Goal: Navigation & Orientation: Find specific page/section

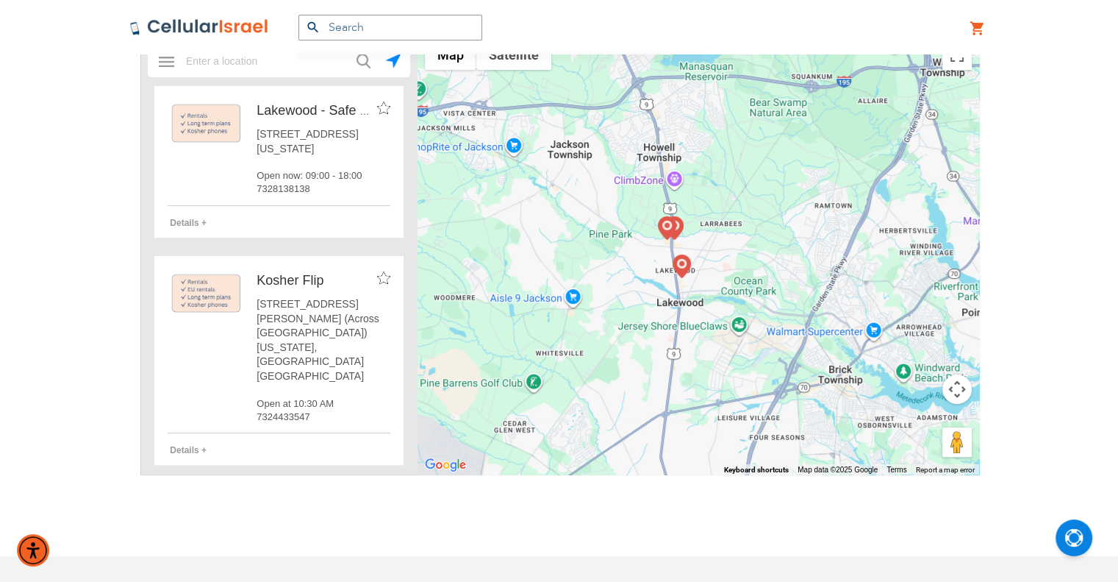
scroll to position [368, 0]
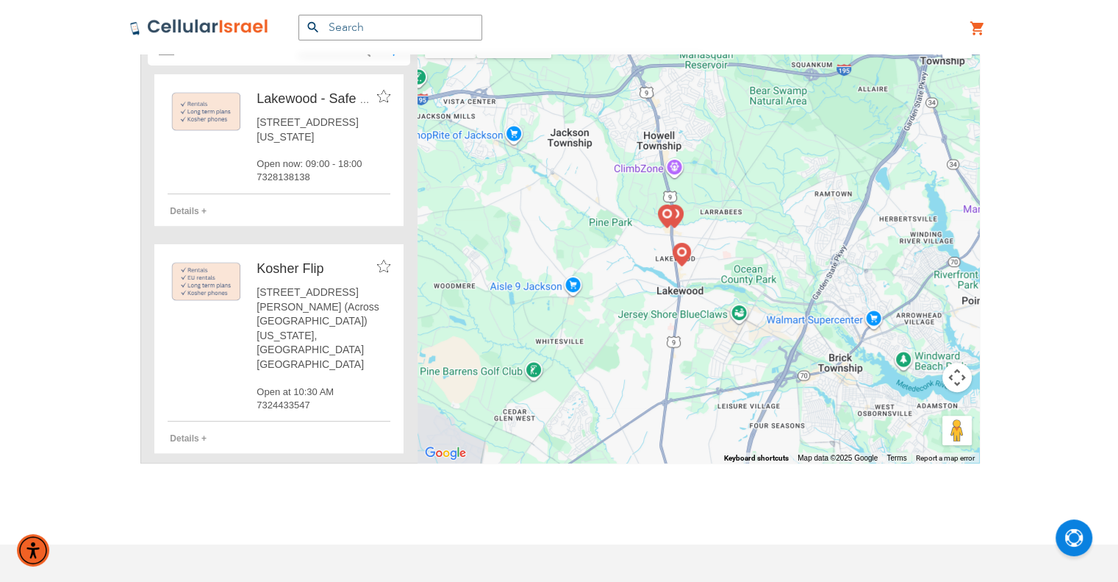
click at [374, 13] on div "Products No Result Menu Account SEMINARY YESHIVA TOURIST OLIM COUPLES Support […" at bounding box center [559, 27] width 882 height 54
click at [378, 26] on input "text" at bounding box center [391, 28] width 184 height 26
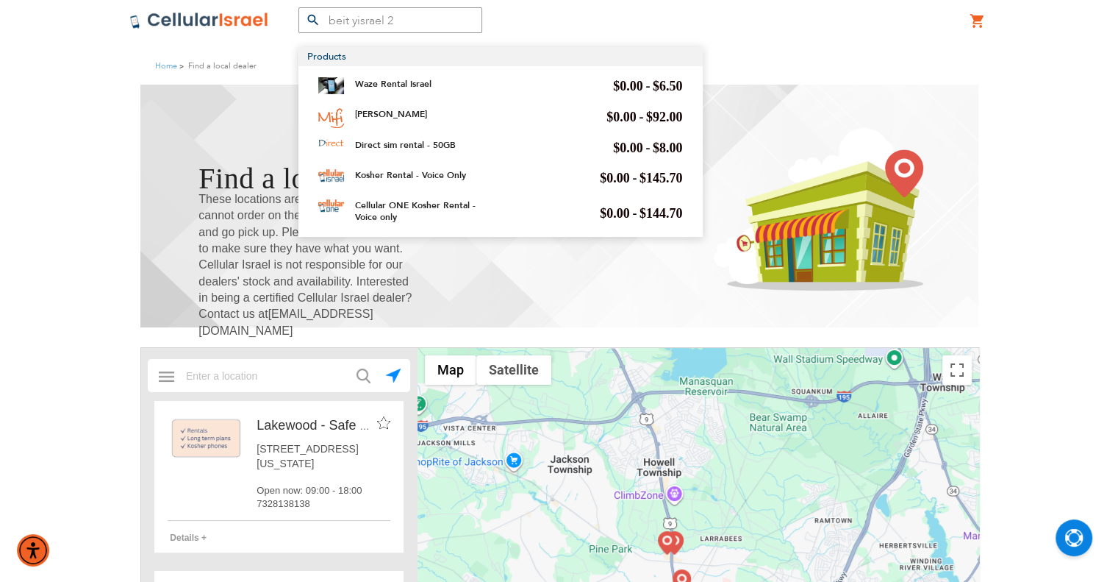
scroll to position [0, 0]
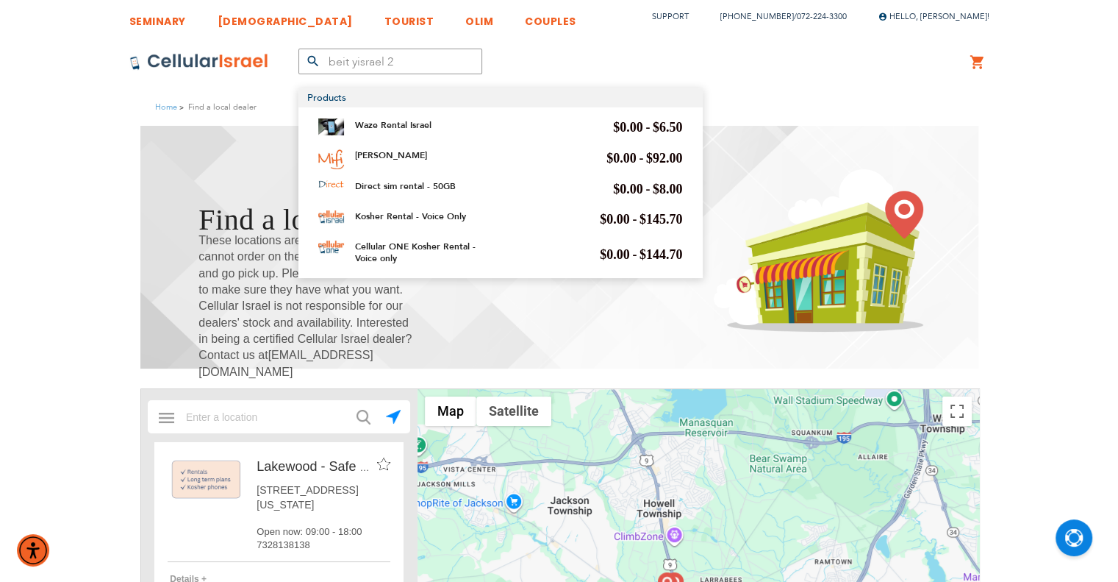
type input "beit yisrael 2"
click at [235, 423] on input "text" at bounding box center [279, 416] width 205 height 29
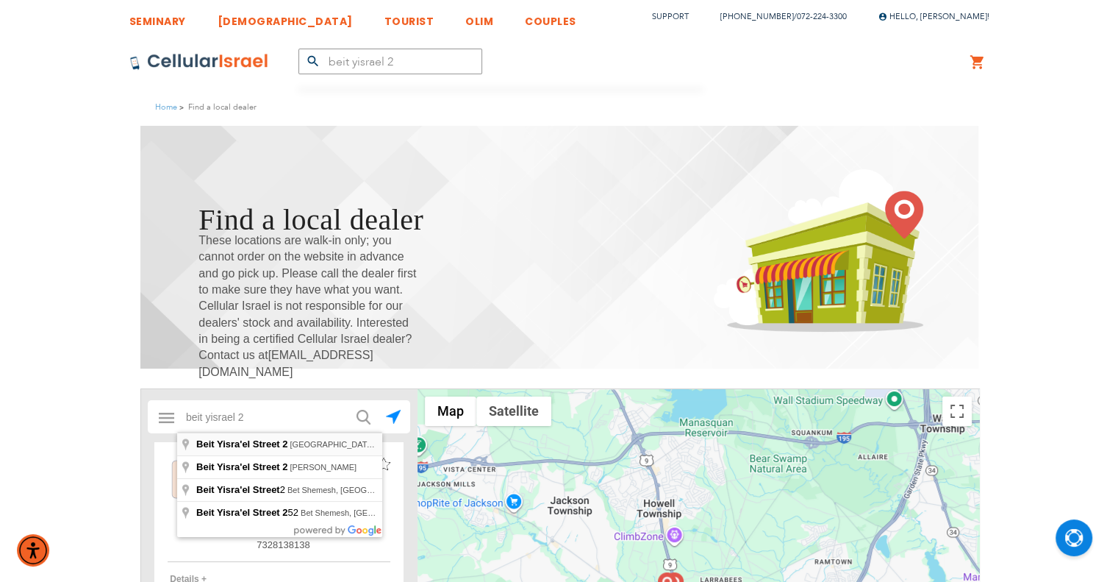
type input "[GEOGRAPHIC_DATA], [GEOGRAPHIC_DATA], [GEOGRAPHIC_DATA]"
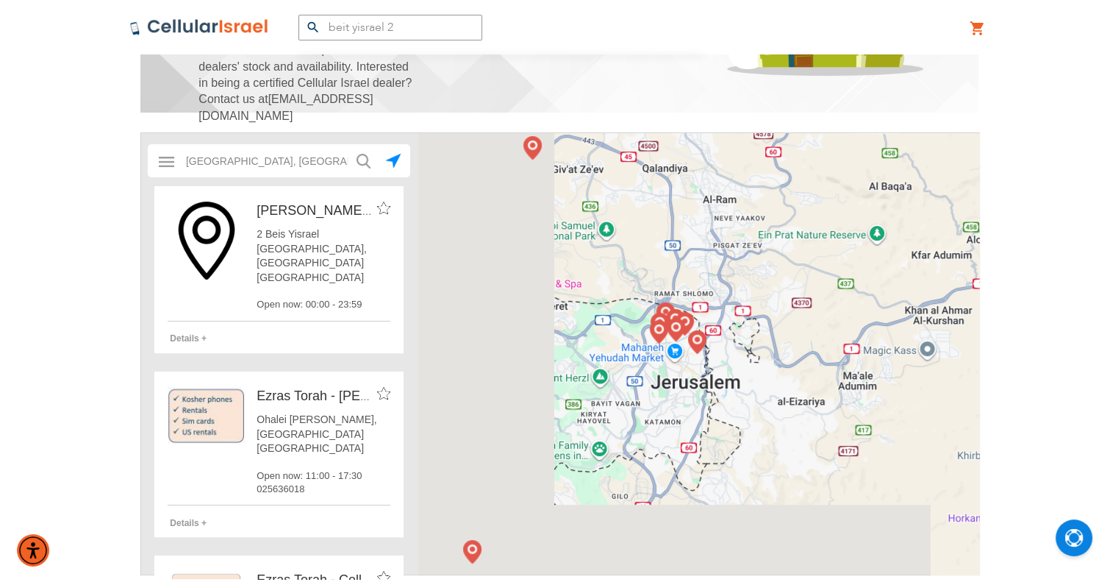
scroll to position [294, 0]
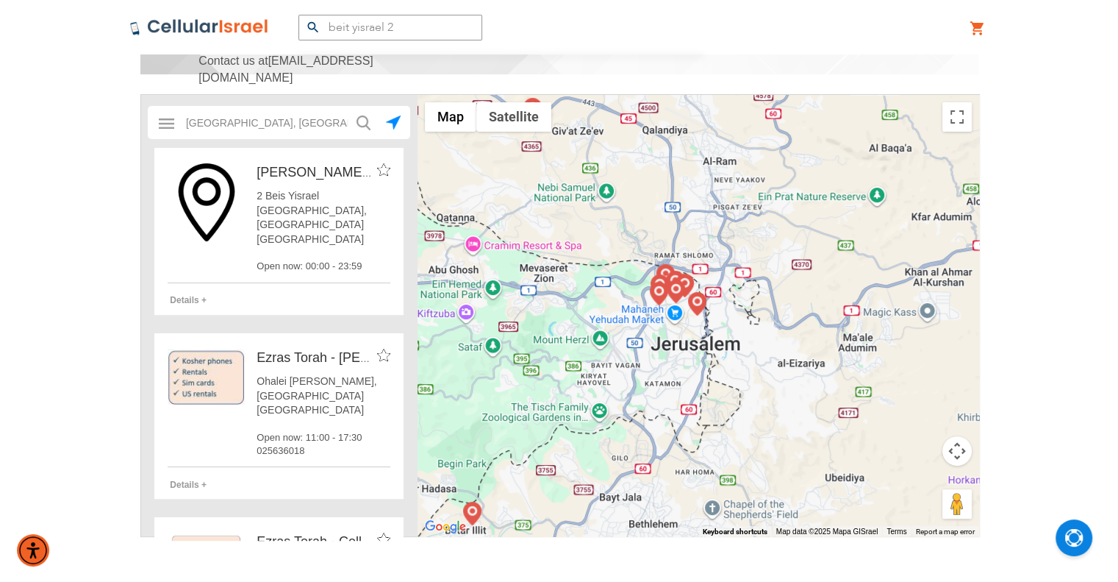
click at [315, 213] on span "2 Beis Yisrael [GEOGRAPHIC_DATA], [GEOGRAPHIC_DATA] [GEOGRAPHIC_DATA]" at bounding box center [324, 217] width 134 height 57
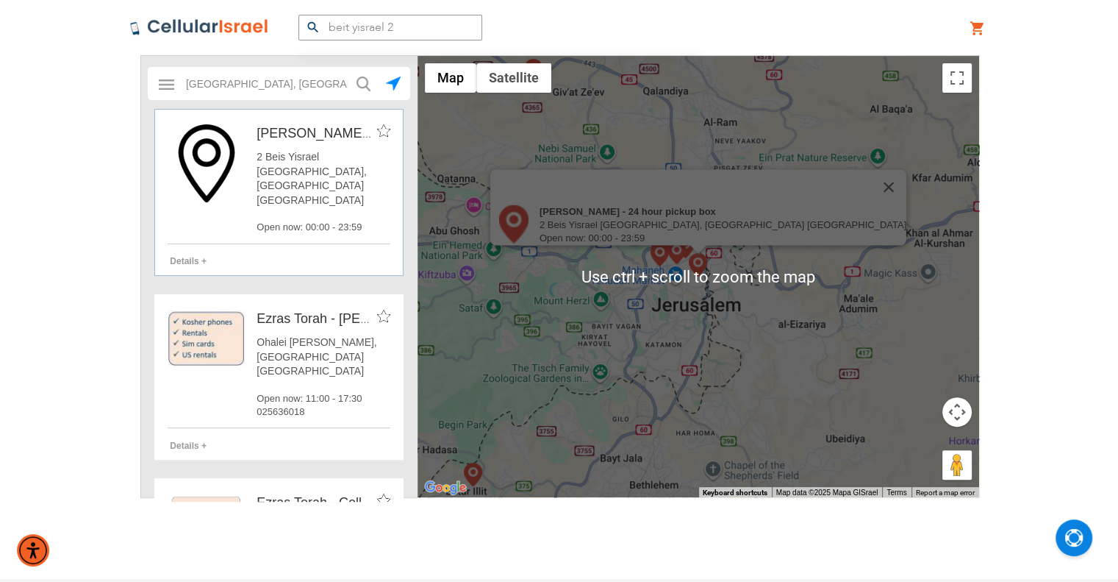
scroll to position [368, 0]
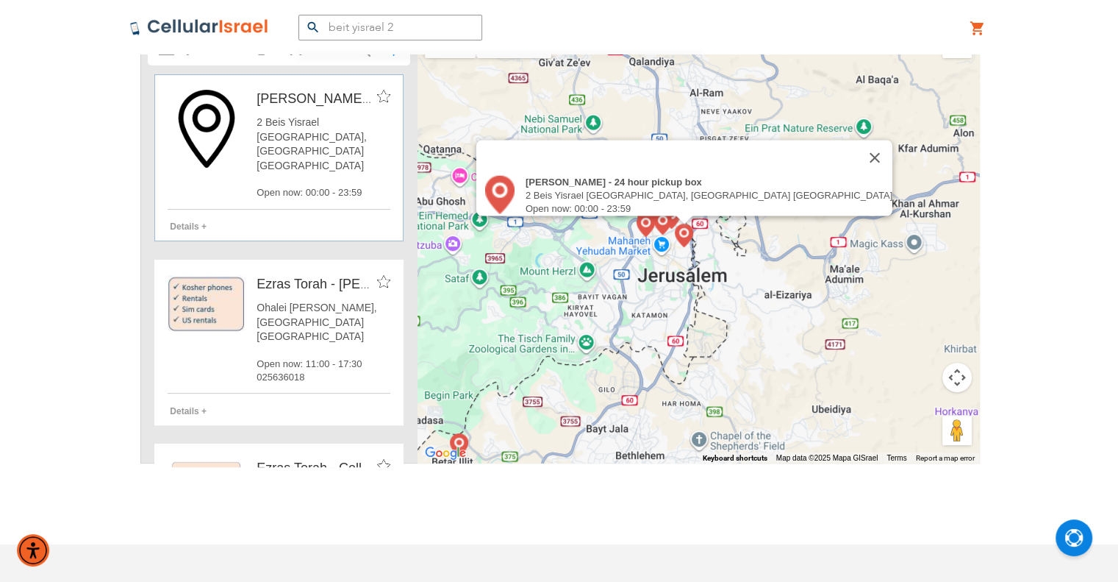
drag, startPoint x: 699, startPoint y: 257, endPoint x: 686, endPoint y: 261, distance: 13.7
click at [686, 261] on div "[PERSON_NAME] - 24 hour pickup box 2 Beis Yisrael St Israel, [GEOGRAPHIC_DATA] …" at bounding box center [699, 241] width 562 height 441
click at [754, 263] on div "[PERSON_NAME] - 24 hour pickup box 2 Beis Yisrael St Israel, [GEOGRAPHIC_DATA] …" at bounding box center [699, 241] width 562 height 441
click at [756, 263] on div "[PERSON_NAME] - 24 hour pickup box 2 Beis Yisrael St Israel, [GEOGRAPHIC_DATA] …" at bounding box center [699, 241] width 562 height 441
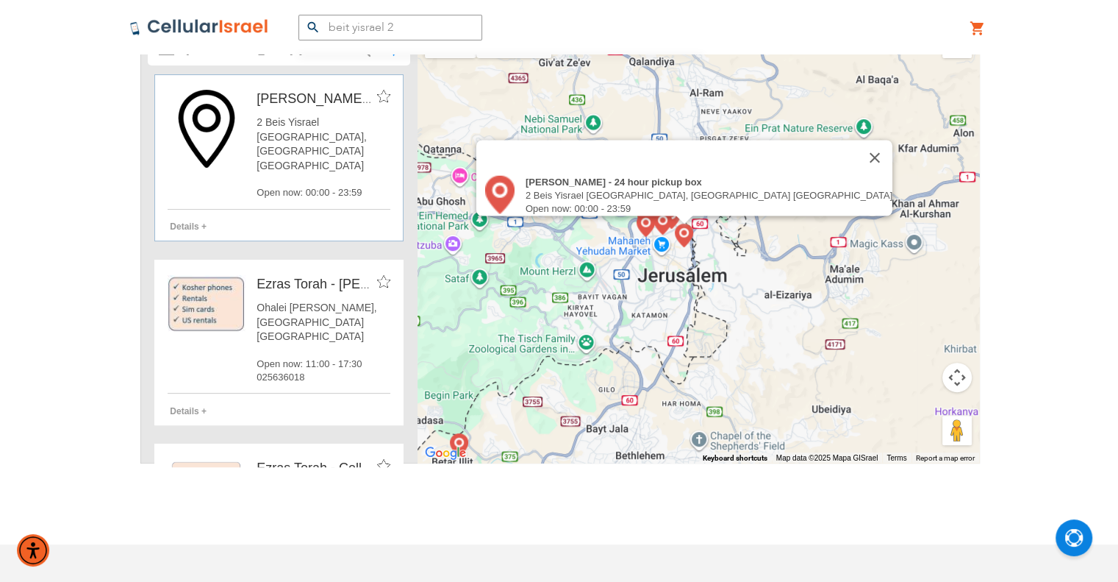
drag, startPoint x: 738, startPoint y: 254, endPoint x: 731, endPoint y: 240, distance: 15.8
click at [731, 240] on div "[PERSON_NAME] - 24 hour pickup box 2 Beis Yisrael St Israel, [GEOGRAPHIC_DATA] …" at bounding box center [699, 241] width 562 height 441
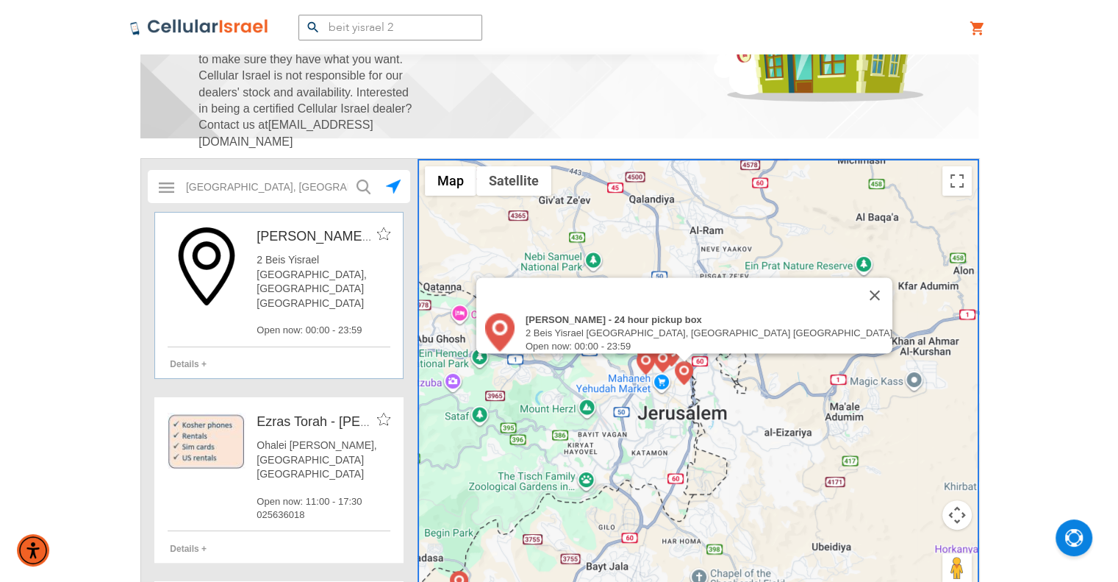
scroll to position [294, 0]
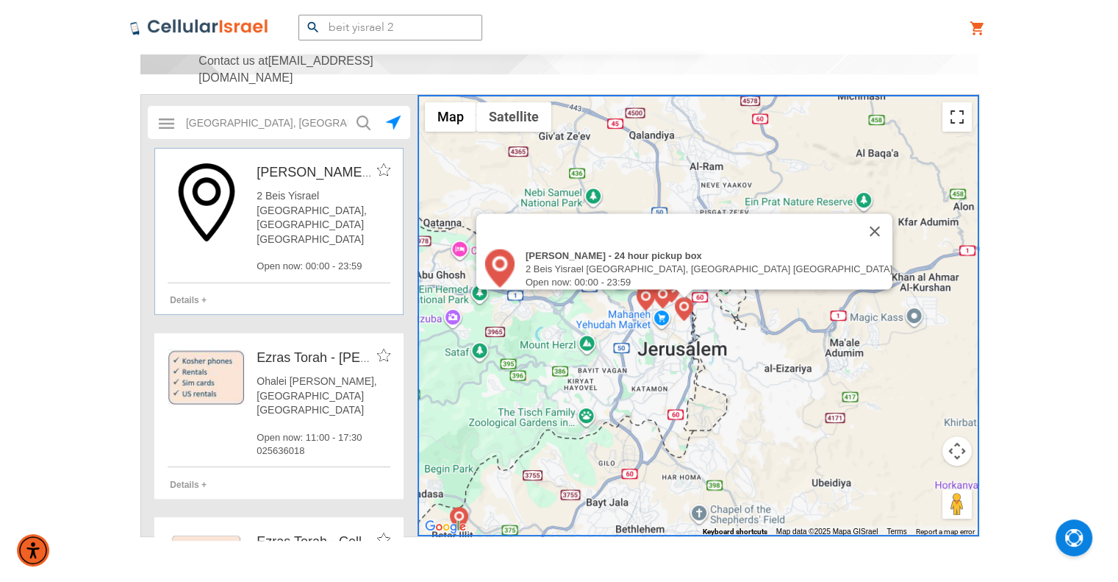
click at [958, 116] on button "Toggle fullscreen view" at bounding box center [957, 116] width 29 height 29
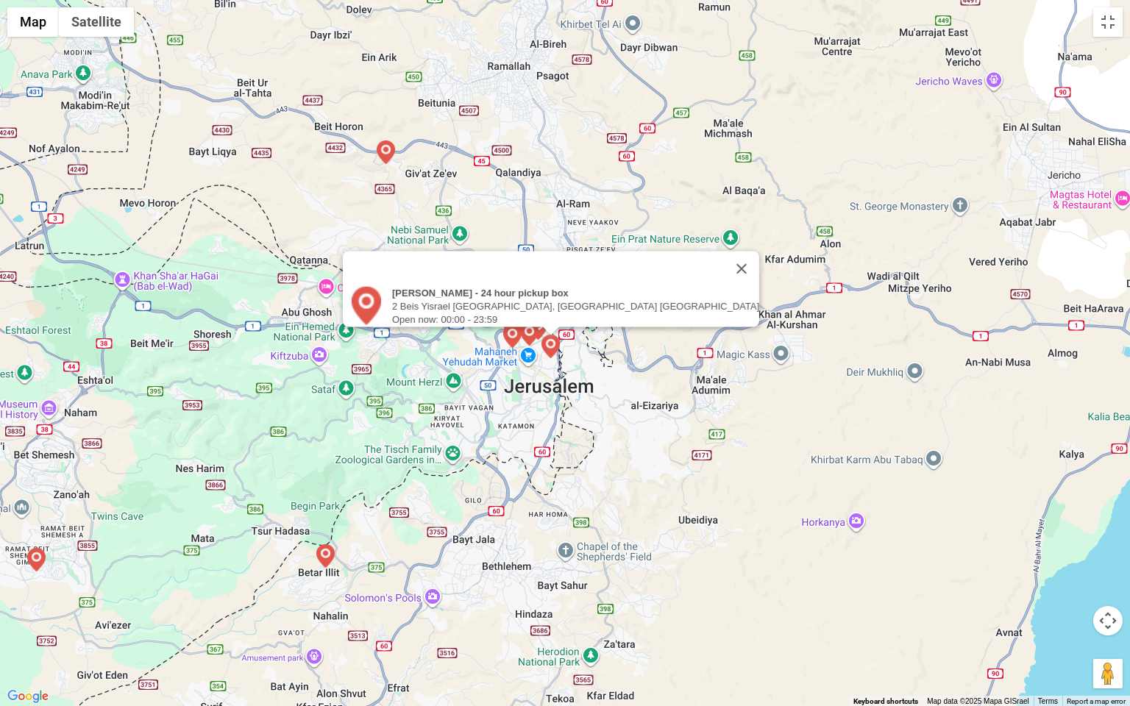
click at [556, 372] on div "[PERSON_NAME] - 24 hour pickup box 2 Beis Yisrael St Israel, [GEOGRAPHIC_DATA] …" at bounding box center [565, 353] width 1130 height 706
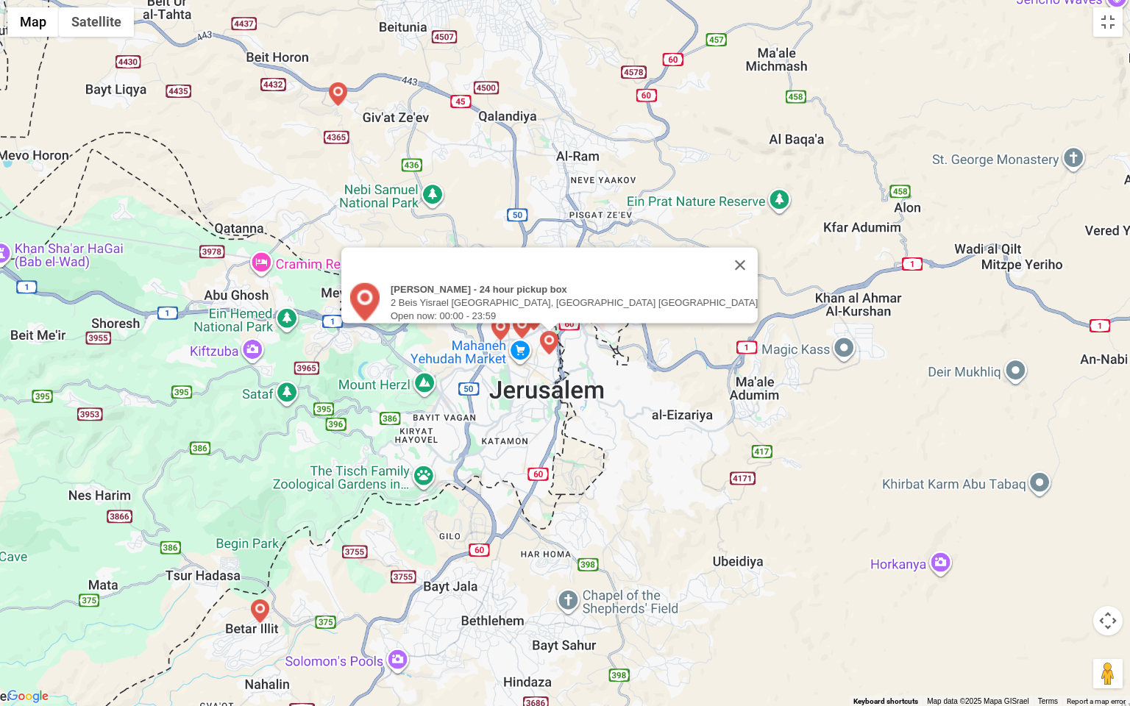
click at [556, 372] on div "[PERSON_NAME] - 24 hour pickup box 2 Beis Yisrael St Israel, [GEOGRAPHIC_DATA] …" at bounding box center [565, 353] width 1130 height 706
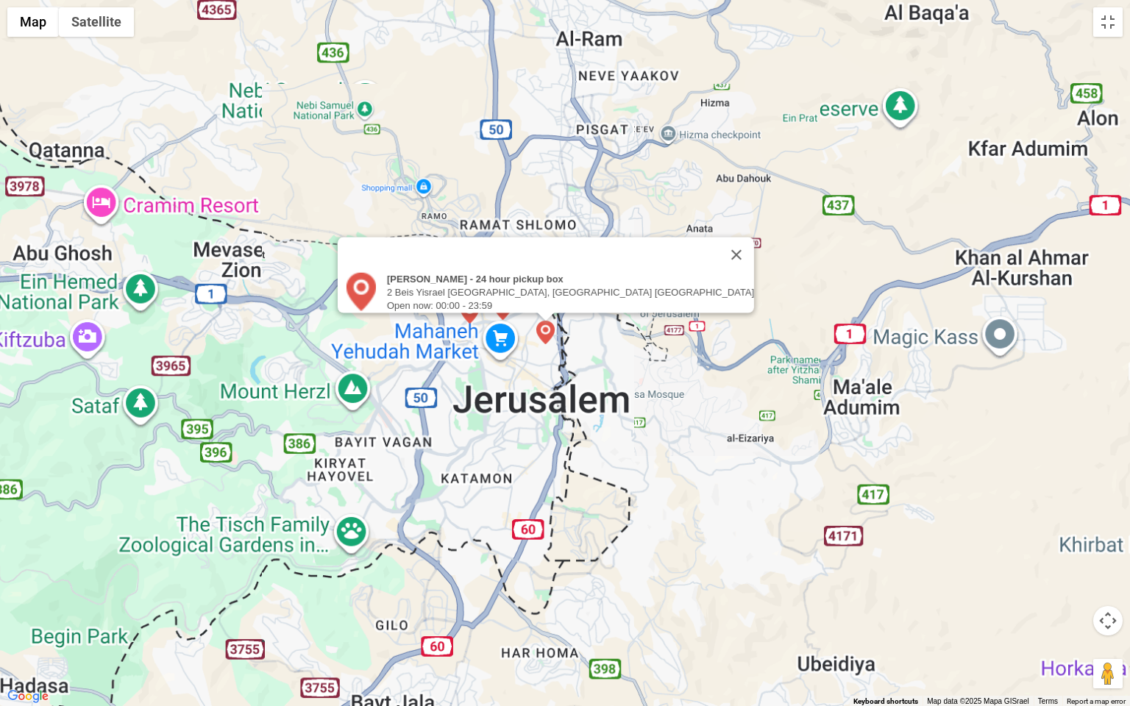
click at [556, 372] on div "[PERSON_NAME] - 24 hour pickup box 2 Beis Yisrael St Israel, [GEOGRAPHIC_DATA] …" at bounding box center [565, 353] width 1130 height 706
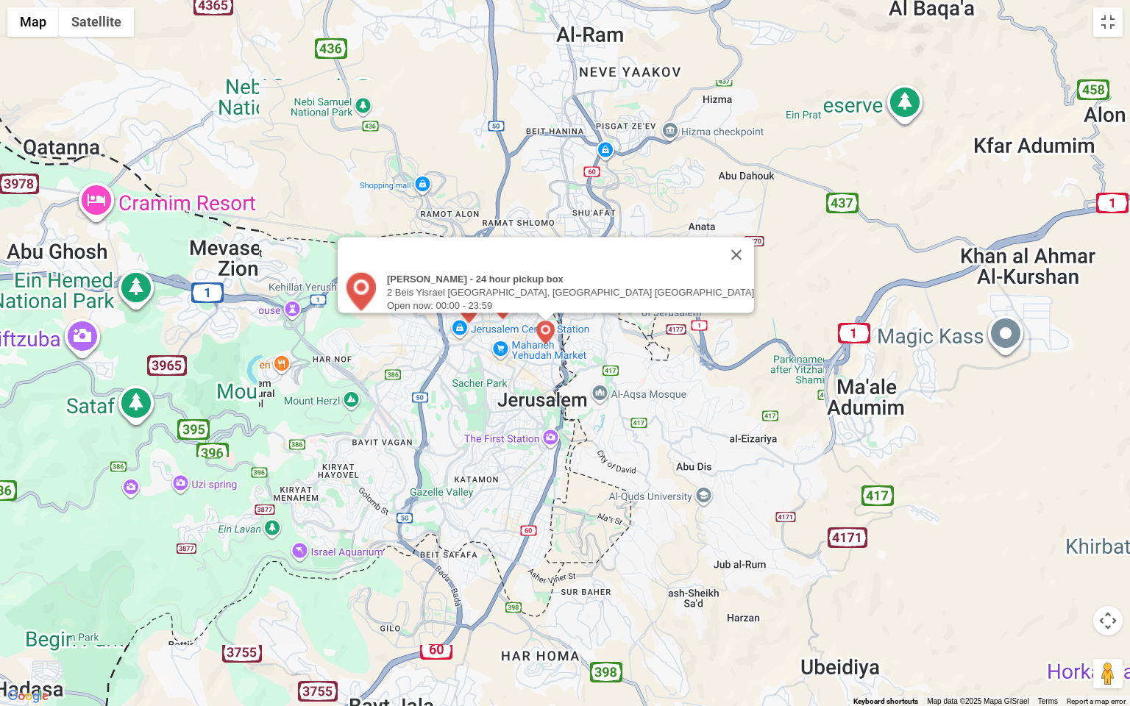
click at [556, 372] on div "[PERSON_NAME] - 24 hour pickup box 2 Beis Yisrael St Israel, [GEOGRAPHIC_DATA] …" at bounding box center [565, 353] width 1130 height 706
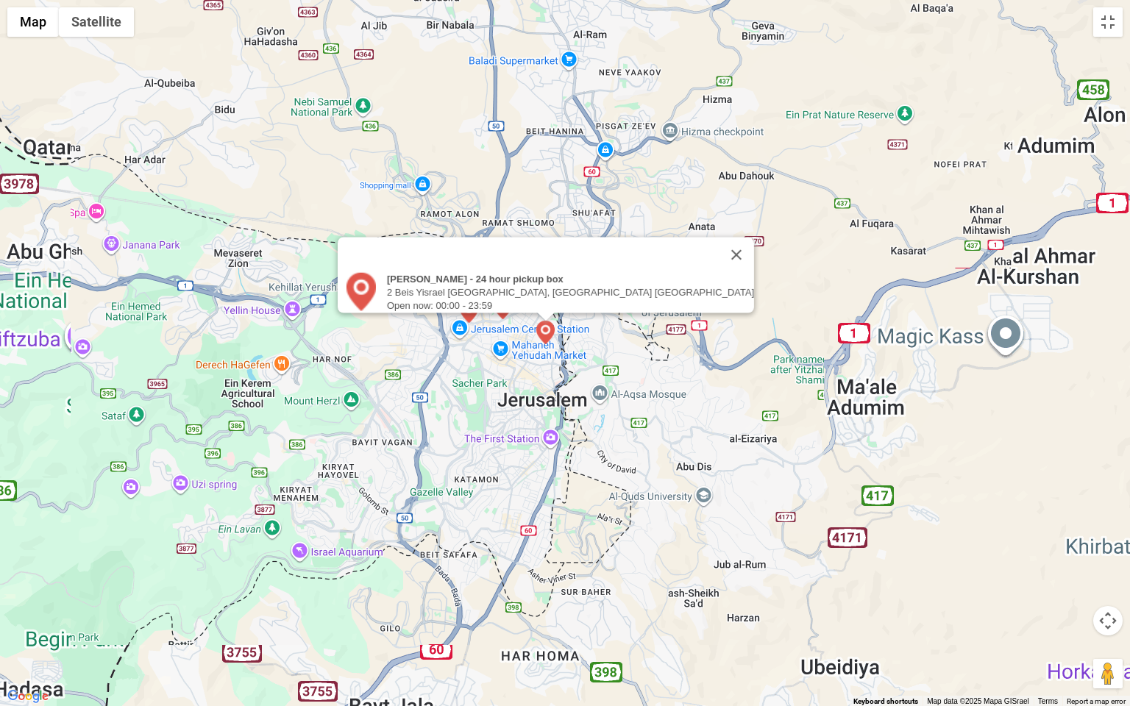
click at [556, 372] on div "[PERSON_NAME] - 24 hour pickup box 2 Beis Yisrael St Israel, [GEOGRAPHIC_DATA] …" at bounding box center [565, 353] width 1130 height 706
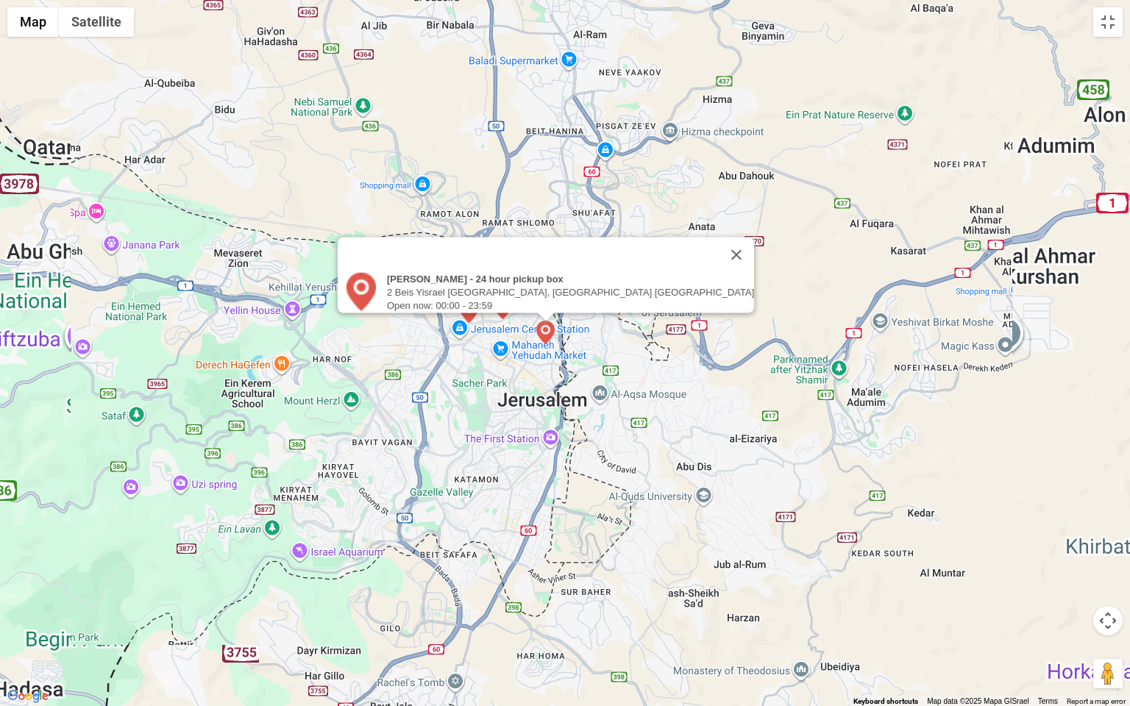
click at [556, 372] on div "[PERSON_NAME] - 24 hour pickup box 2 Beis Yisrael St Israel, [GEOGRAPHIC_DATA] …" at bounding box center [565, 353] width 1130 height 706
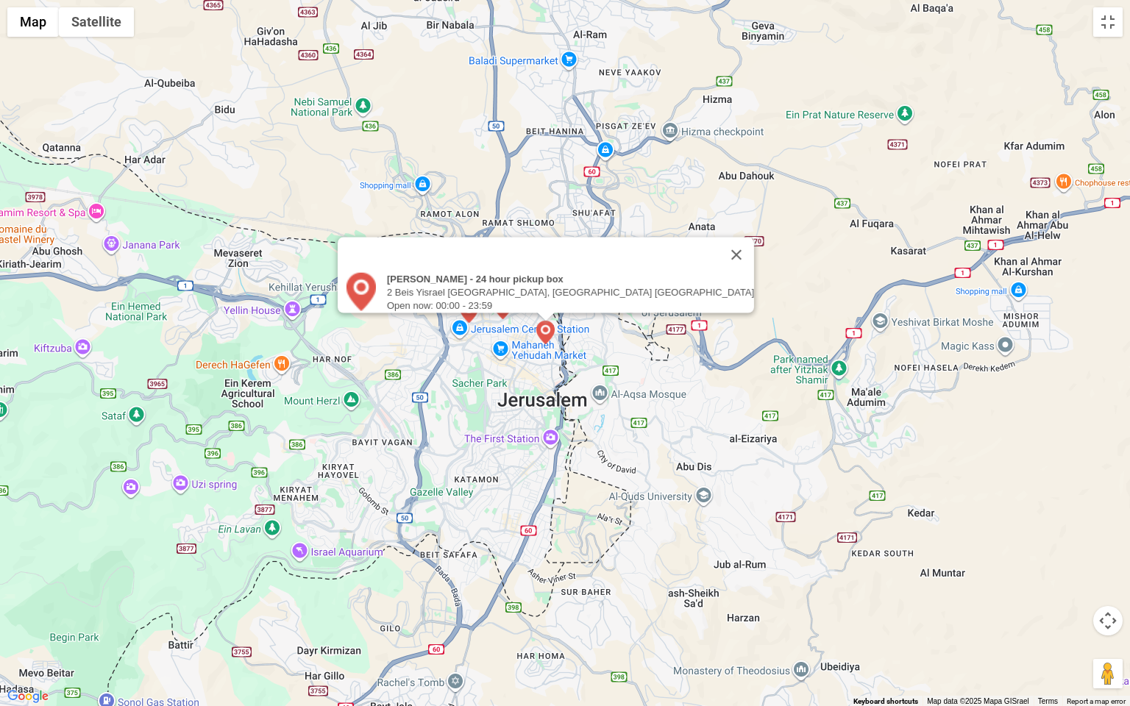
click at [546, 357] on div "[PERSON_NAME] - 24 hour pickup box 2 Beis Yisrael St Israel, [GEOGRAPHIC_DATA] …" at bounding box center [565, 353] width 1130 height 706
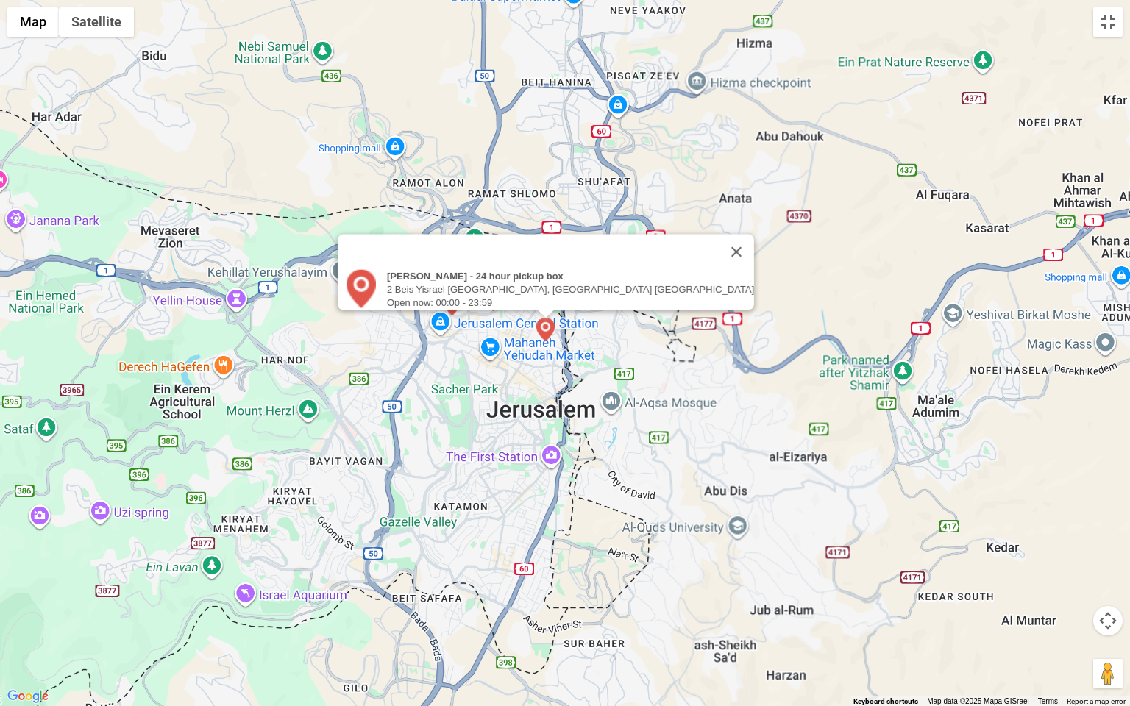
click at [546, 357] on div "[PERSON_NAME] - 24 hour pickup box 2 Beis Yisrael St Israel, [GEOGRAPHIC_DATA] …" at bounding box center [565, 353] width 1130 height 706
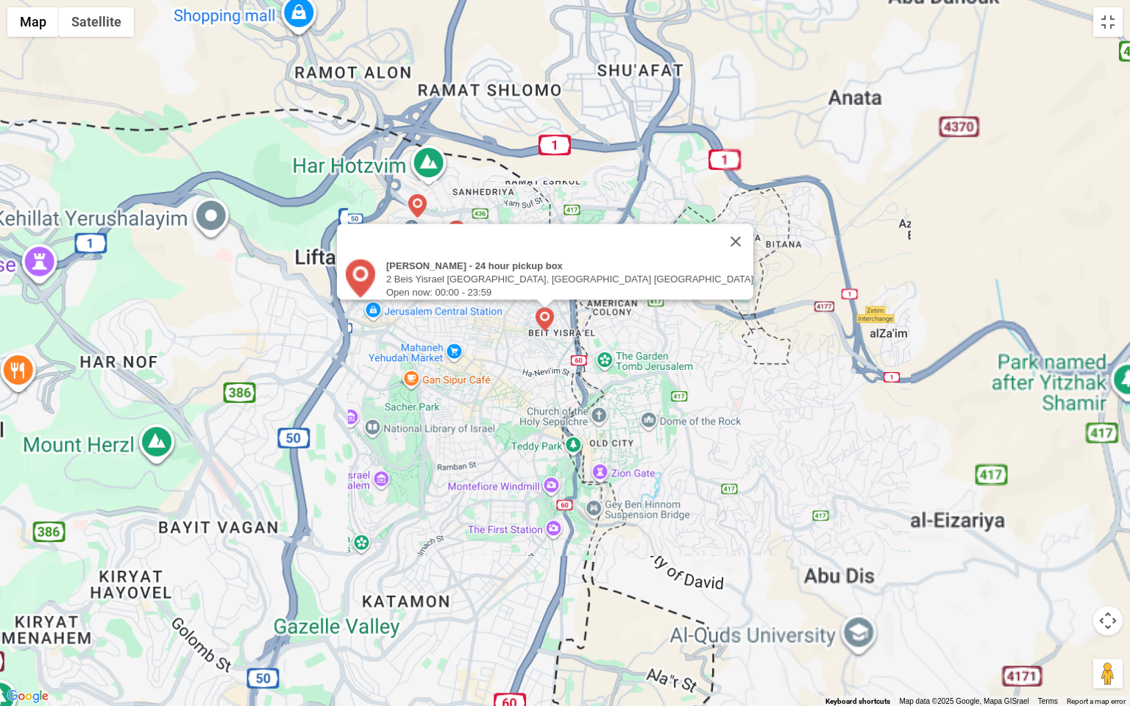
click at [546, 357] on div "[PERSON_NAME] - 24 hour pickup box 2 Beis Yisrael St Israel, [GEOGRAPHIC_DATA] …" at bounding box center [565, 353] width 1130 height 706
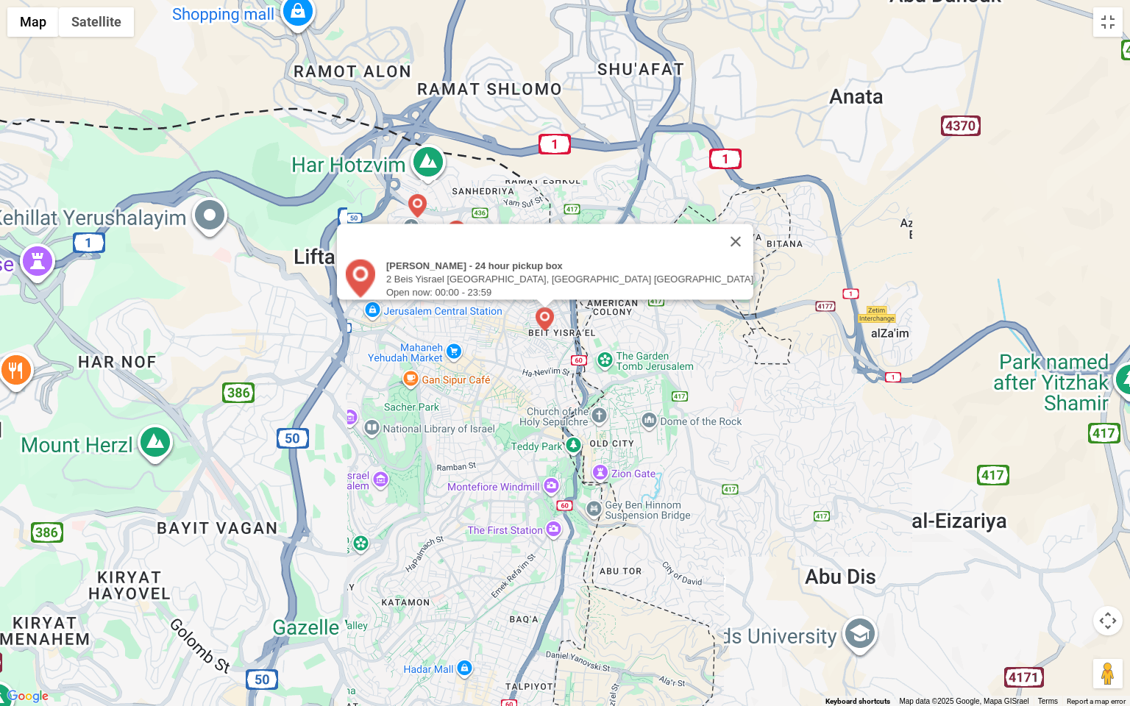
click at [546, 357] on div "[PERSON_NAME] - 24 hour pickup box 2 Beis Yisrael St Israel, [GEOGRAPHIC_DATA] …" at bounding box center [565, 353] width 1130 height 706
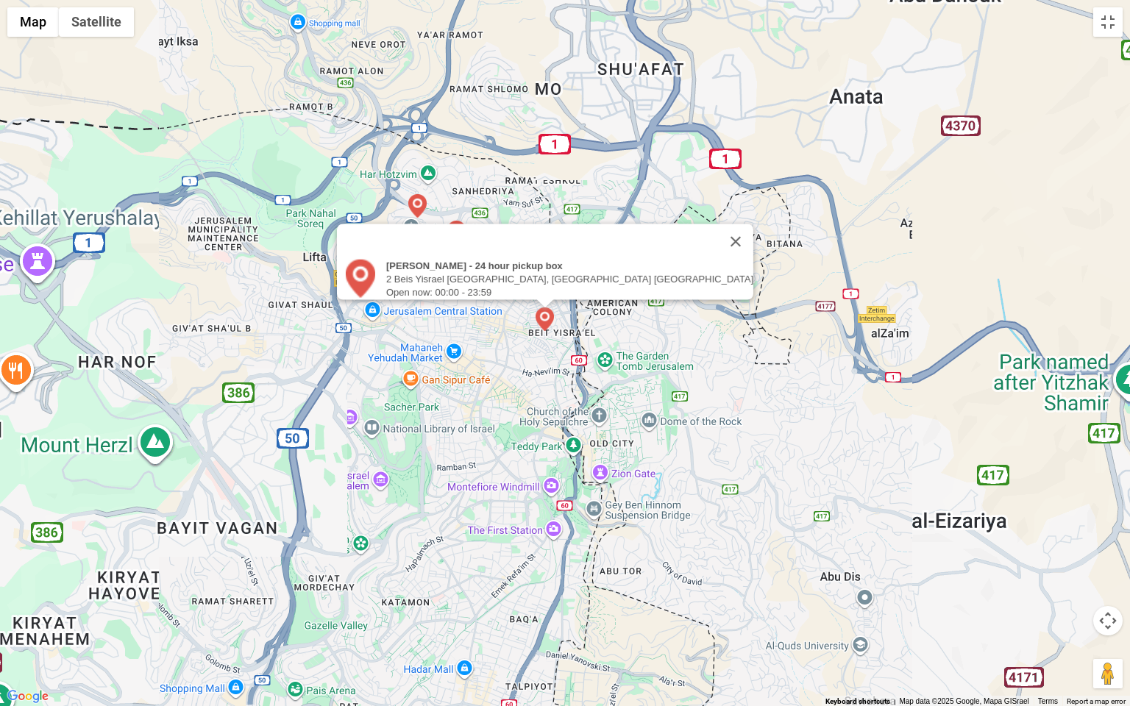
click at [546, 357] on div "[PERSON_NAME] - 24 hour pickup box 2 Beis Yisrael St Israel, [GEOGRAPHIC_DATA] …" at bounding box center [565, 353] width 1130 height 706
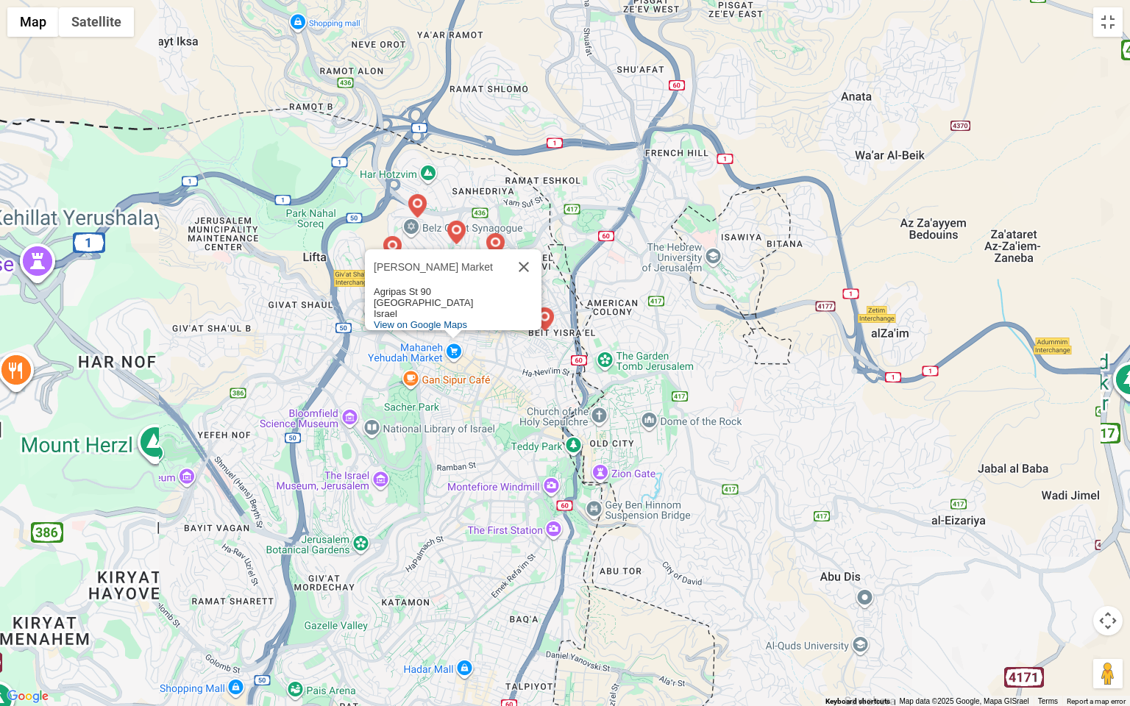
click at [546, 355] on div "Mahaneh Yehudah Market Mahaneh Yehudah Market Agripas [GEOGRAPHIC_DATA] [GEOGRA…" at bounding box center [565, 353] width 1130 height 706
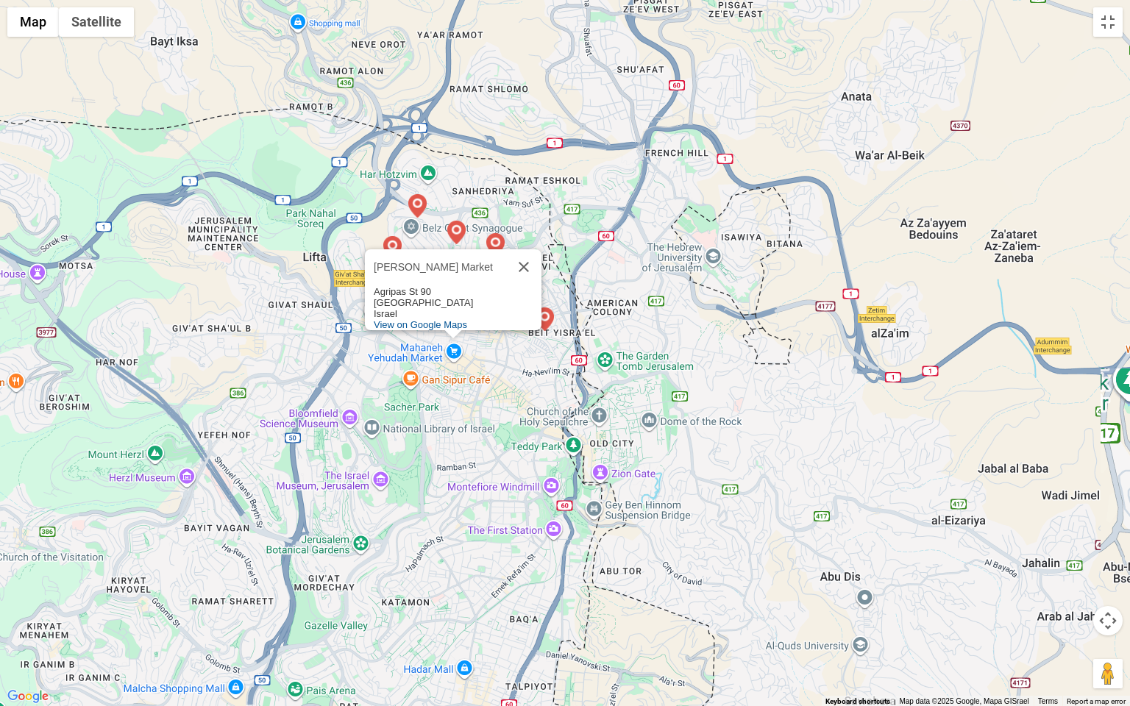
click at [575, 326] on div "Mahaneh Yehudah Market Mahaneh Yehudah Market Agripas [GEOGRAPHIC_DATA] [GEOGRA…" at bounding box center [565, 353] width 1130 height 706
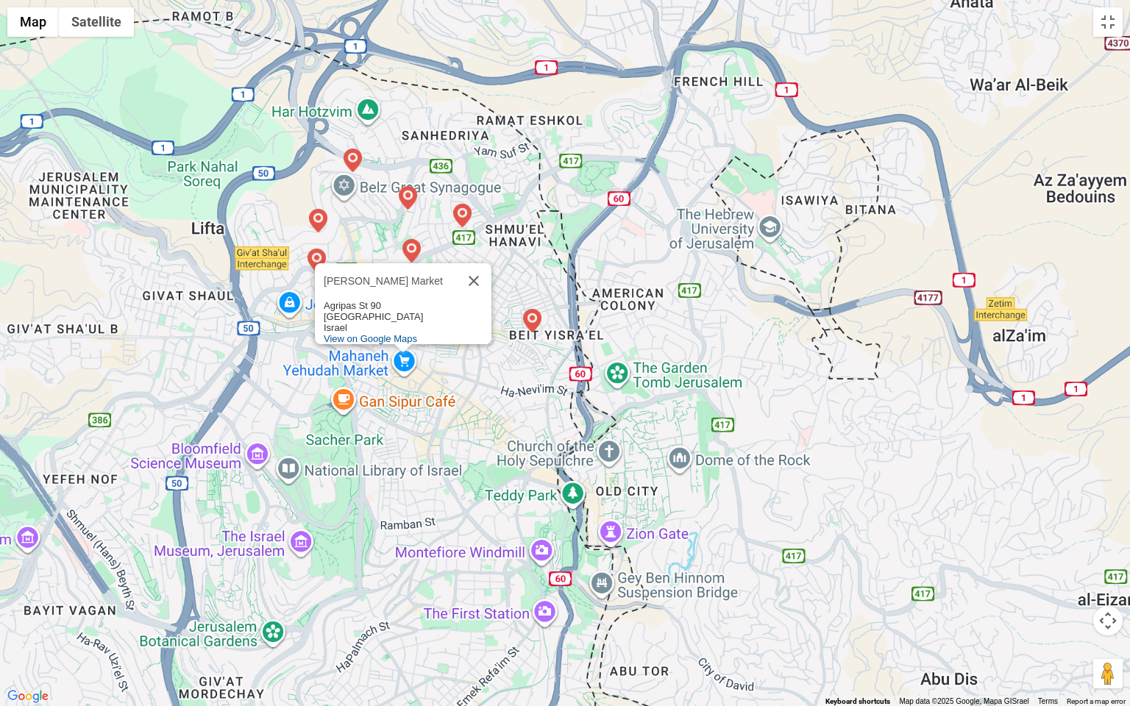
click at [575, 326] on div "Mahaneh Yehudah Market Mahaneh Yehudah Market Agripas [GEOGRAPHIC_DATA] [GEOGRA…" at bounding box center [565, 353] width 1130 height 706
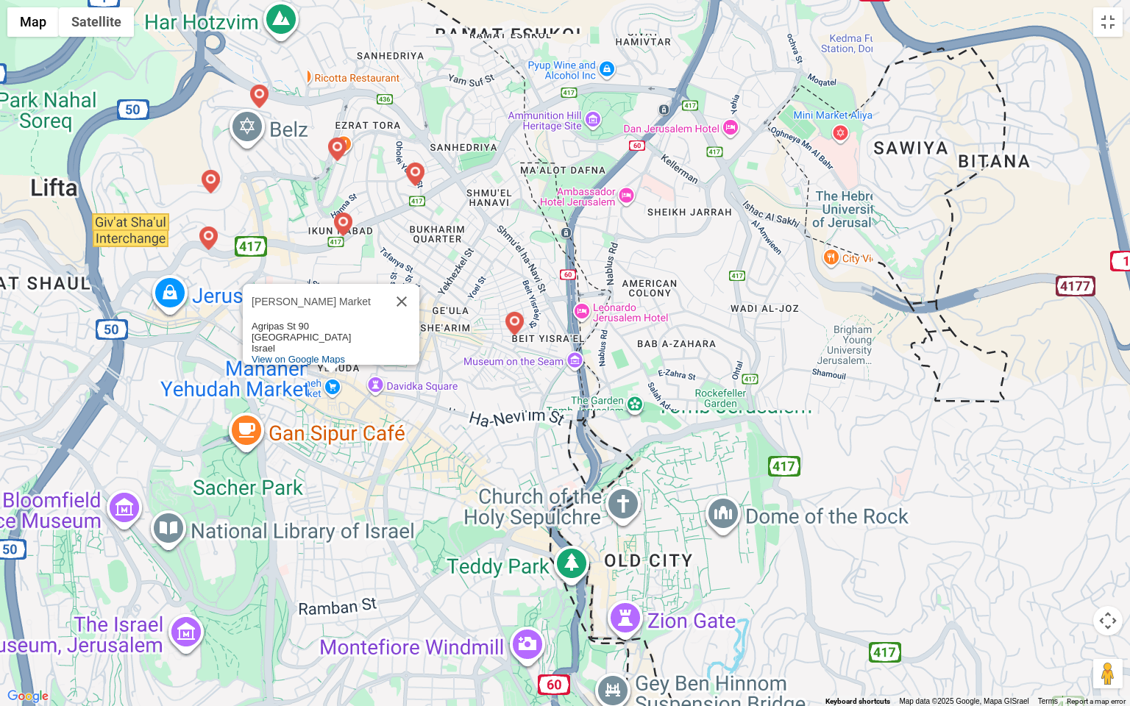
click at [575, 326] on div "Mahaneh Yehudah Market Mahaneh Yehudah Market Agripas [GEOGRAPHIC_DATA] [GEOGRA…" at bounding box center [565, 353] width 1130 height 706
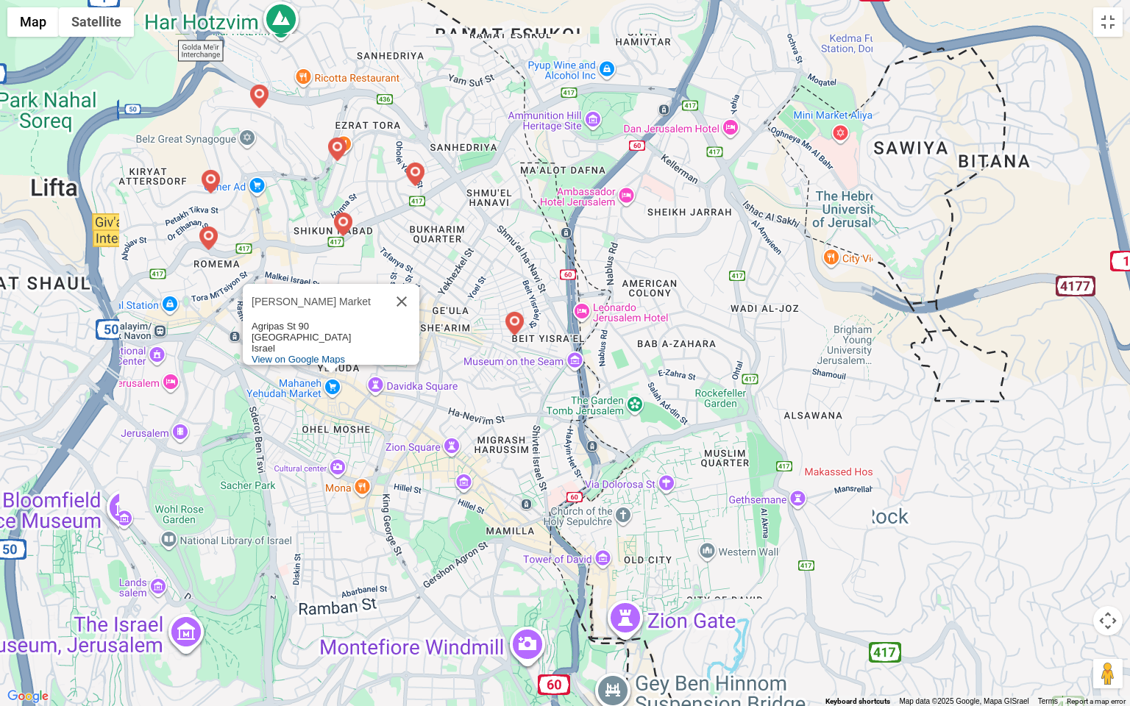
click at [575, 326] on div "Mahaneh Yehudah Market Mahaneh Yehudah Market Agripas [GEOGRAPHIC_DATA] [GEOGRA…" at bounding box center [565, 353] width 1130 height 706
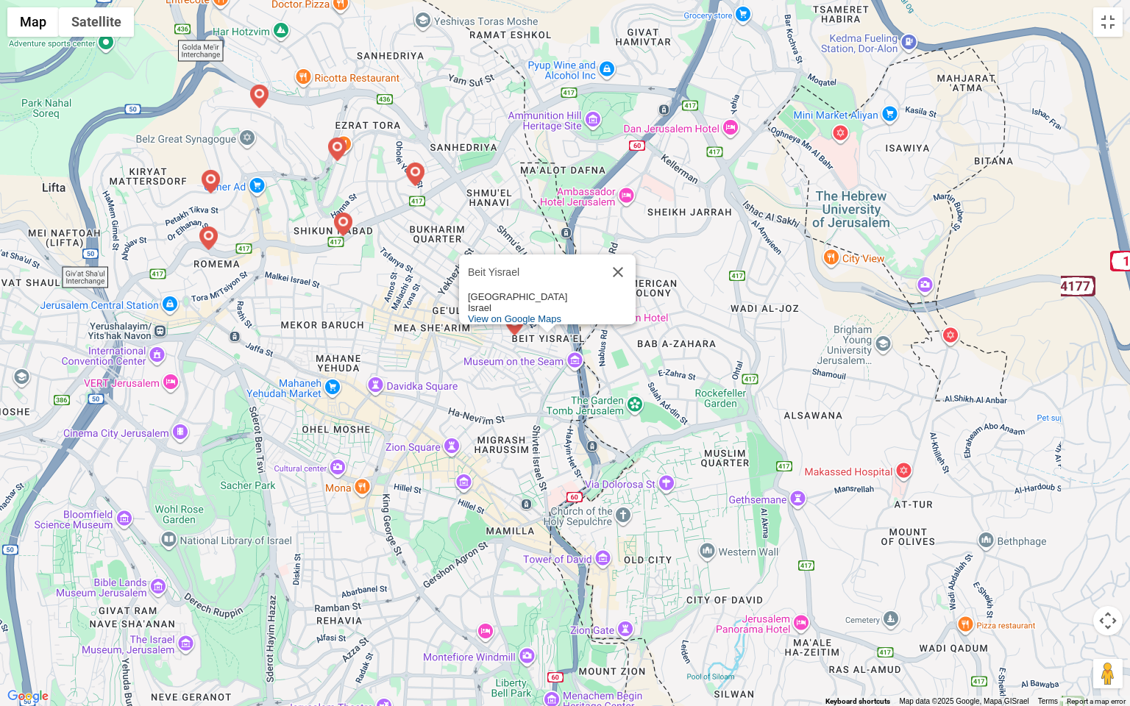
click at [554, 340] on div "Beit Yisrael Beit Yisrael [GEOGRAPHIC_DATA] [GEOGRAPHIC_DATA] View on Google Ma…" at bounding box center [565, 353] width 1130 height 706
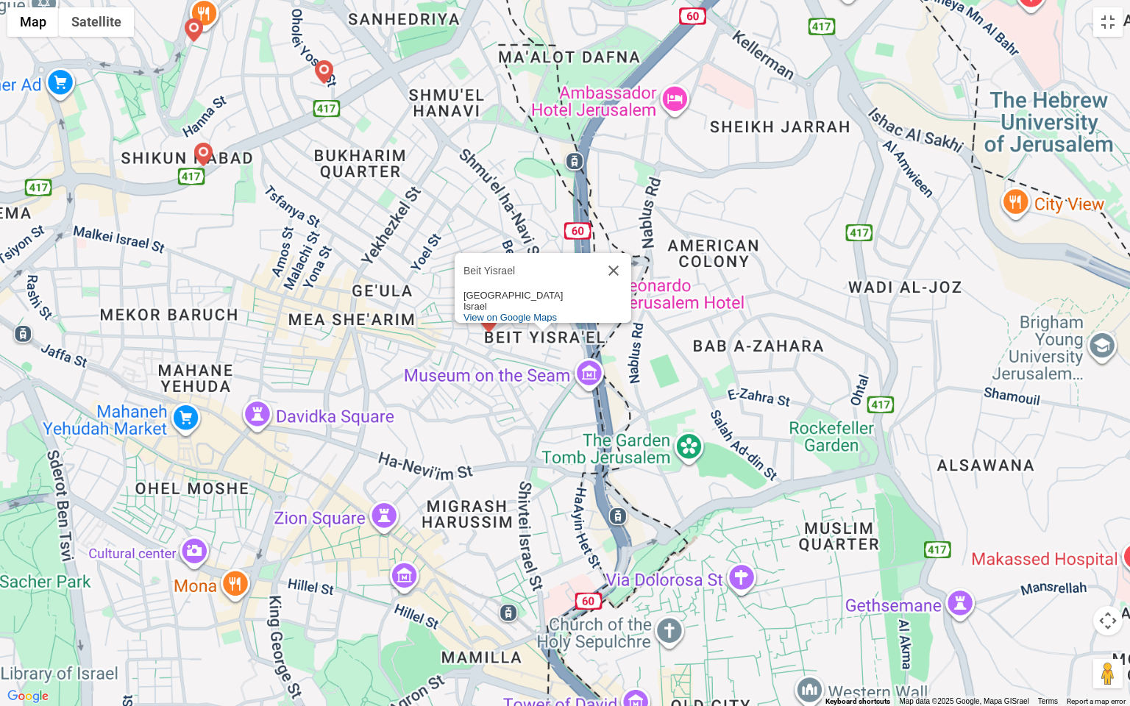
click at [554, 340] on div "Beit Yisrael Beit Yisrael [GEOGRAPHIC_DATA] [GEOGRAPHIC_DATA] View on Google Ma…" at bounding box center [565, 353] width 1130 height 706
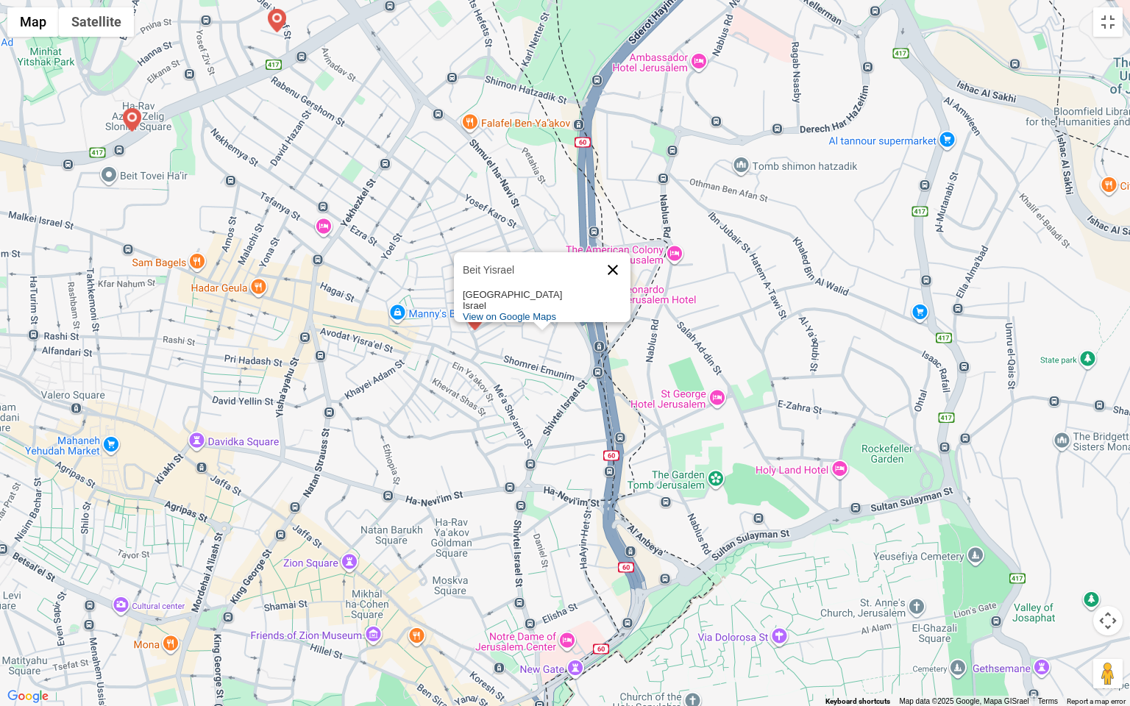
click at [615, 263] on button "Close" at bounding box center [612, 269] width 35 height 35
click at [562, 338] on div at bounding box center [565, 353] width 1130 height 706
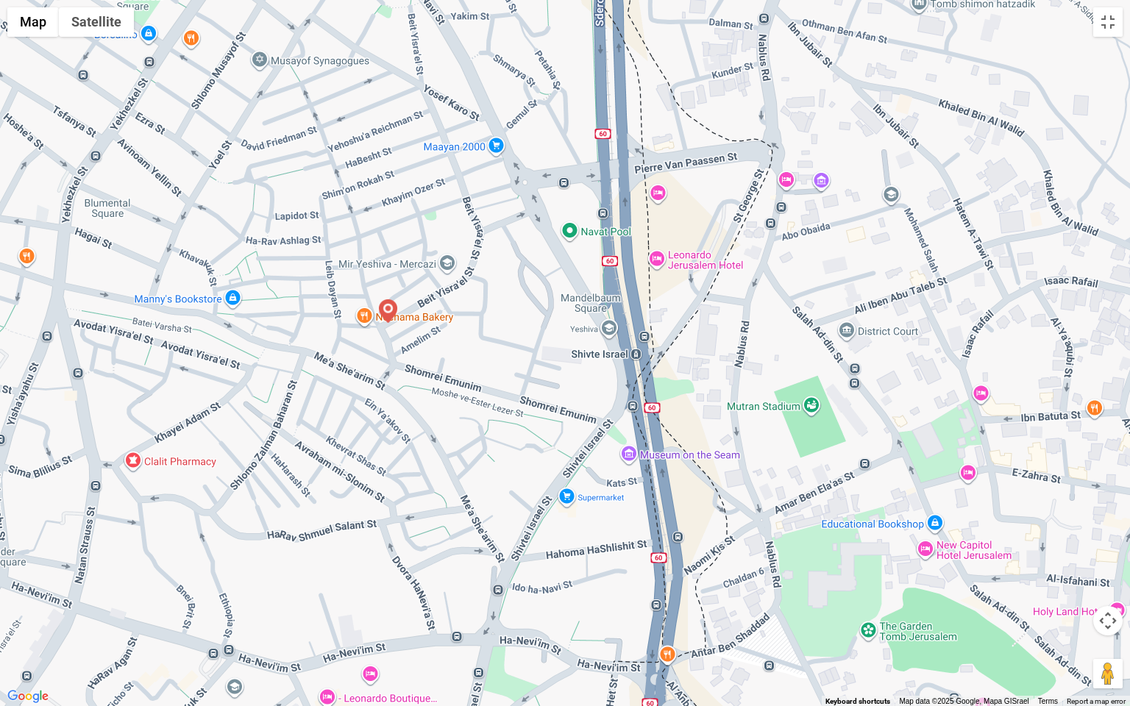
click at [562, 338] on div at bounding box center [565, 353] width 1130 height 706
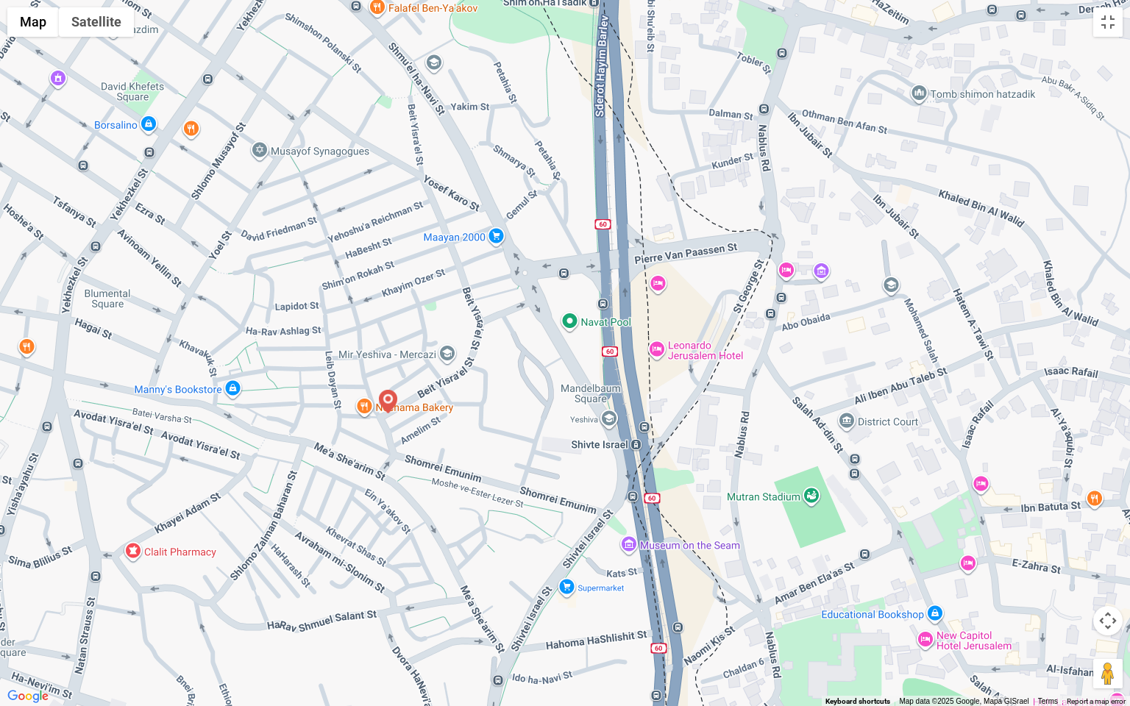
drag, startPoint x: 631, startPoint y: 182, endPoint x: 632, endPoint y: 278, distance: 95.6
click at [632, 278] on div at bounding box center [565, 353] width 1130 height 706
click at [1105, 21] on button "Toggle fullscreen view" at bounding box center [1107, 21] width 29 height 29
